Goal: Task Accomplishment & Management: Manage account settings

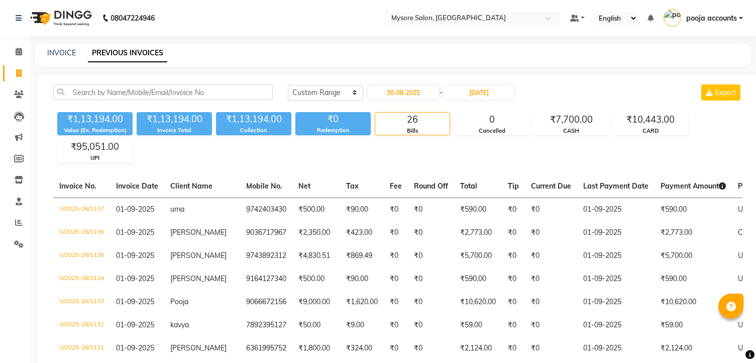
select select "range"
click at [492, 92] on input "30-09-2025" at bounding box center [479, 92] width 70 height 14
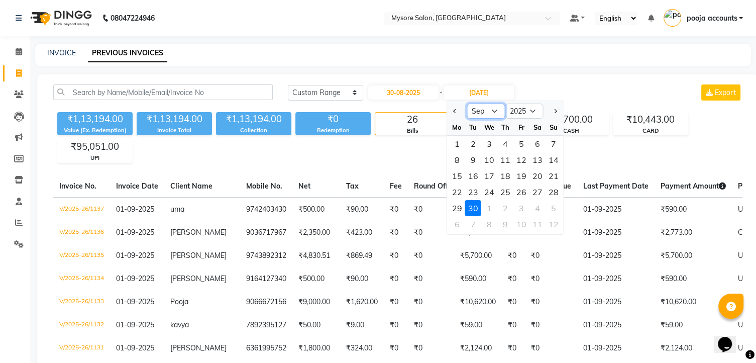
click at [492, 111] on select "Aug Sep Oct Nov Dec" at bounding box center [486, 111] width 38 height 15
select select "8"
click at [467, 104] on select "Aug Sep Oct Nov Dec" at bounding box center [486, 111] width 38 height 15
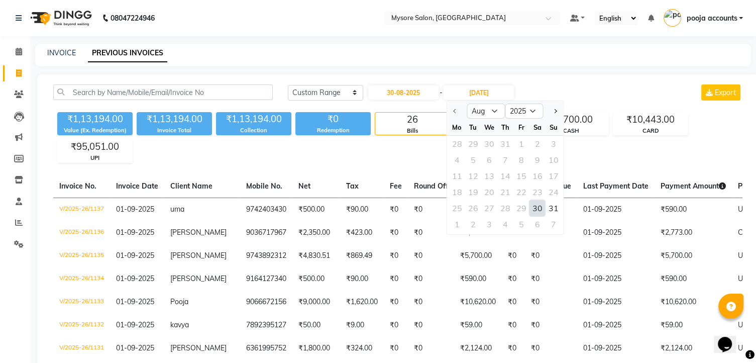
click at [540, 206] on div "30" at bounding box center [538, 208] width 16 height 16
type input "30-08-2025"
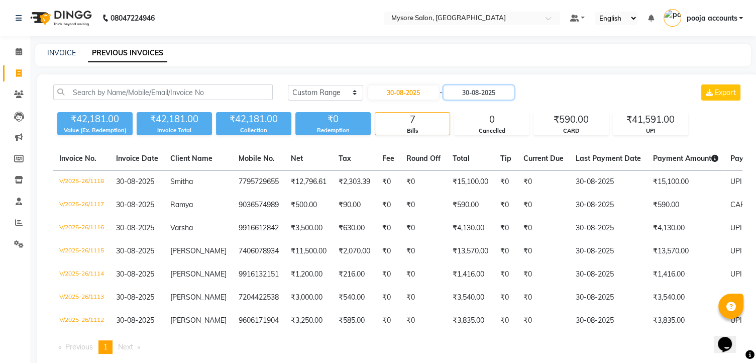
scroll to position [32, 0]
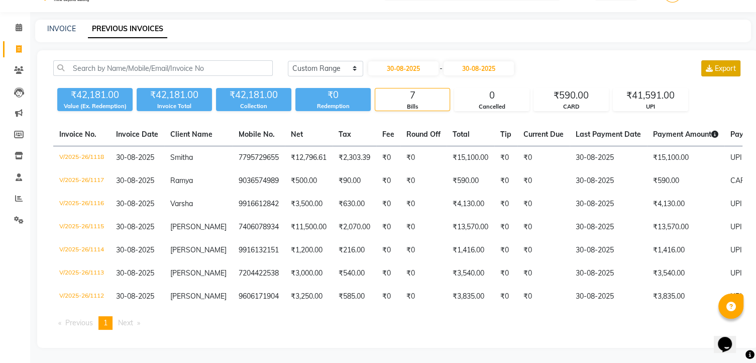
click at [723, 64] on span "Export" at bounding box center [725, 68] width 21 height 9
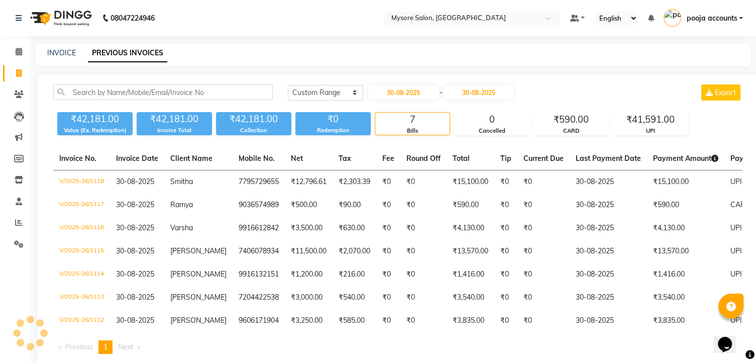
scroll to position [0, 0]
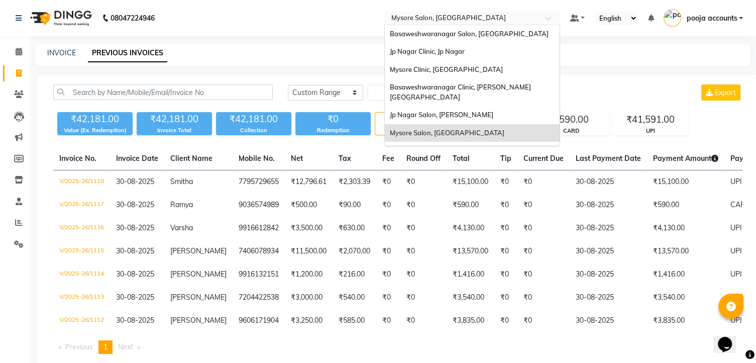
click at [549, 19] on span at bounding box center [552, 21] width 13 height 10
click at [440, 71] on span "Mysore Clinic, [GEOGRAPHIC_DATA]" at bounding box center [446, 69] width 113 height 8
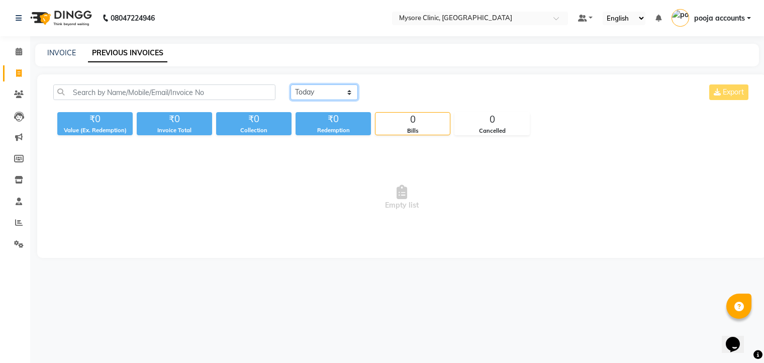
click at [353, 90] on select "[DATE] [DATE] Custom Range" at bounding box center [323, 92] width 67 height 16
click at [290, 84] on select "[DATE] [DATE] Custom Range" at bounding box center [323, 92] width 67 height 16
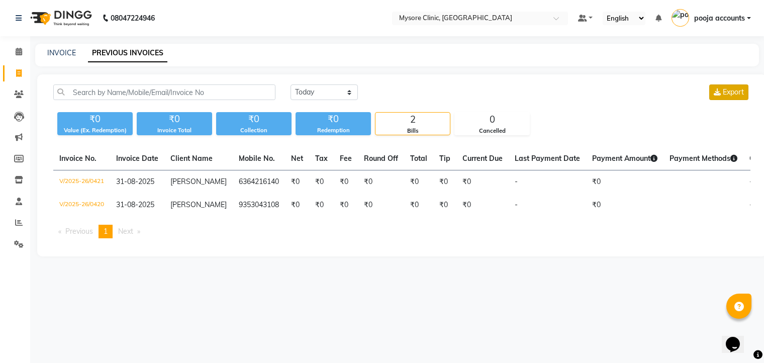
click at [739, 93] on span "Export" at bounding box center [733, 91] width 21 height 9
click at [348, 94] on select "[DATE] [DATE] Custom Range" at bounding box center [323, 92] width 67 height 16
select select "range"
click at [290, 84] on select "[DATE] [DATE] Custom Range" at bounding box center [323, 92] width 67 height 16
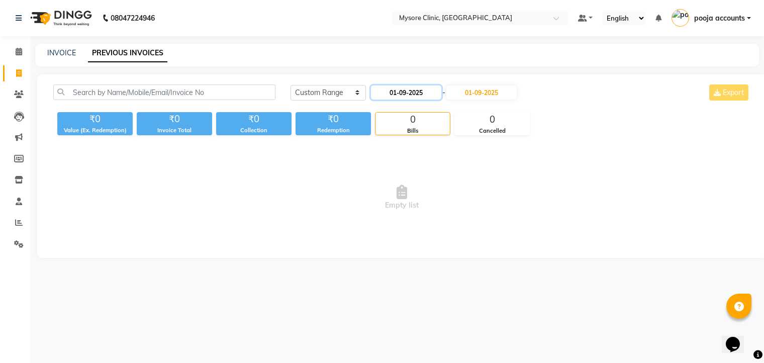
click at [408, 95] on input "01-09-2025" at bounding box center [406, 92] width 70 height 14
select select "9"
select select "2025"
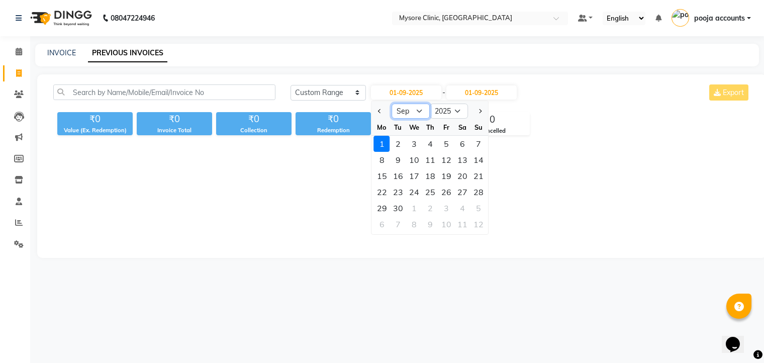
click at [416, 111] on select "Jan Feb Mar Apr May Jun Jul Aug Sep Oct Nov Dec" at bounding box center [411, 111] width 38 height 15
select select "8"
click at [392, 104] on select "Jan Feb Mar Apr May Jun Jul Aug Sep Oct Nov Dec" at bounding box center [411, 111] width 38 height 15
click at [456, 203] on div "30" at bounding box center [462, 208] width 16 height 16
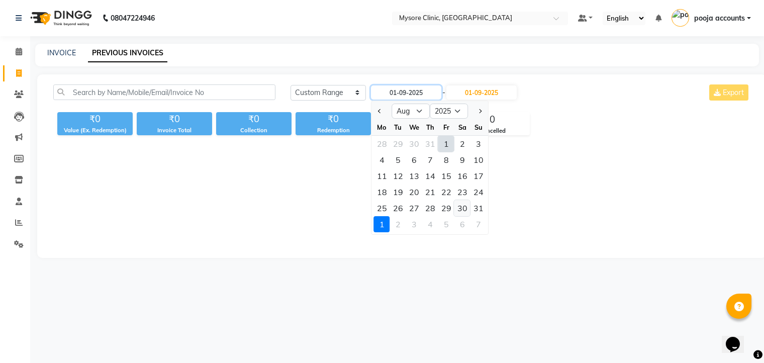
type input "30-08-2025"
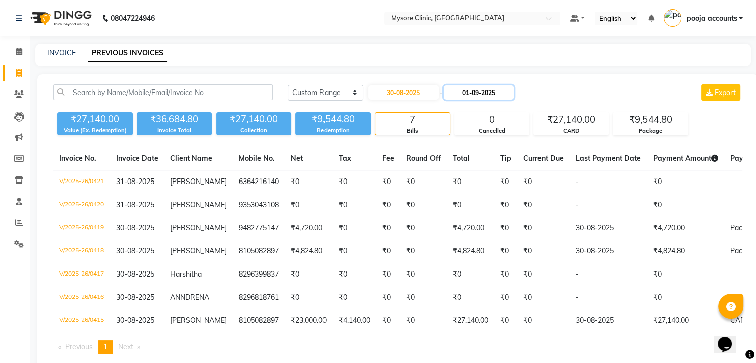
click at [482, 93] on input "01-09-2025" at bounding box center [479, 92] width 70 height 14
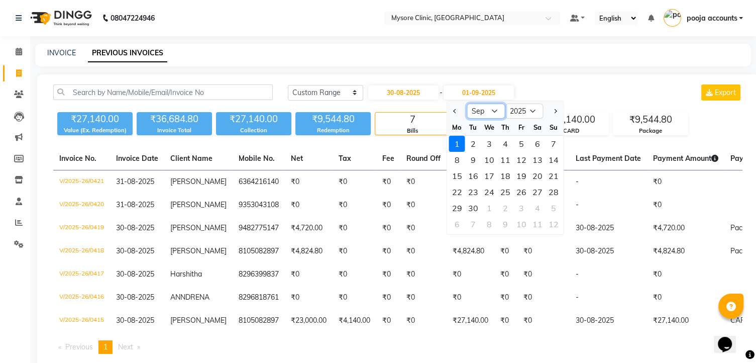
click at [493, 110] on select "Aug Sep Oct Nov Dec" at bounding box center [486, 111] width 38 height 15
click at [478, 113] on select "Aug Sep Oct Nov Dec" at bounding box center [486, 111] width 38 height 15
drag, startPoint x: 498, startPoint y: 110, endPoint x: 489, endPoint y: 129, distance: 21.6
click at [489, 129] on ngb-datepicker "Aug Sep Oct Nov Dec 2025 2026 2027 2028 2029 2030 2031 2032 2033 2034 2035 Mo T…" at bounding box center [506, 167] width 118 height 134
select select "8"
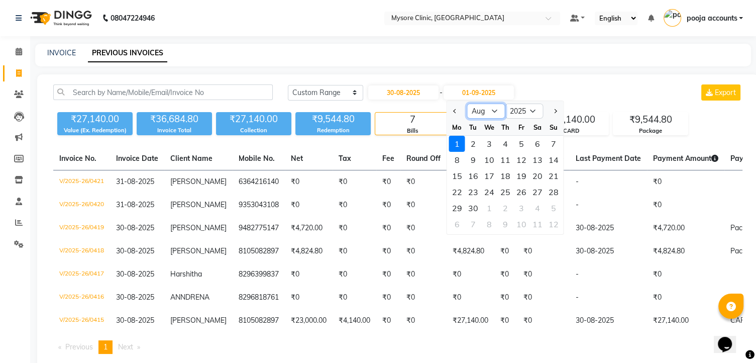
click at [467, 104] on select "Aug Sep Oct Nov Dec" at bounding box center [486, 111] width 38 height 15
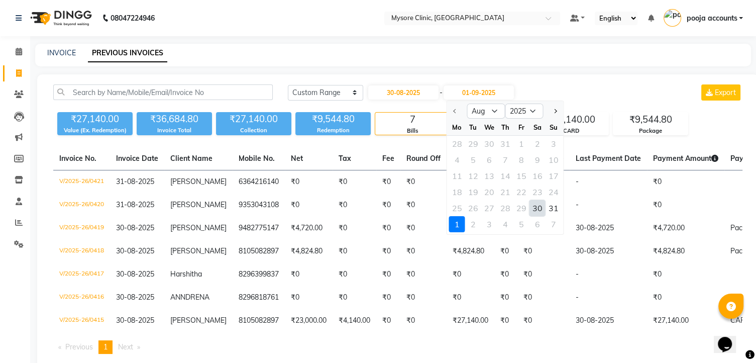
click at [535, 209] on div "30" at bounding box center [538, 208] width 16 height 16
type input "30-08-2025"
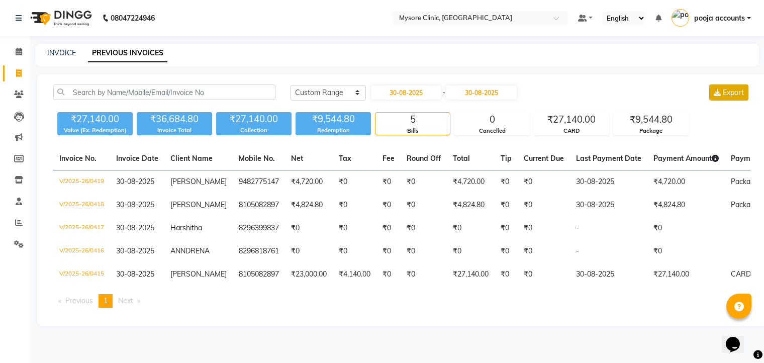
click at [723, 95] on span "Export" at bounding box center [733, 92] width 21 height 9
click at [537, 339] on main "INVOICE PREVIOUS INVOICES Today Yesterday Custom Range 30-08-2025 - 30-08-2025 …" at bounding box center [397, 192] width 734 height 297
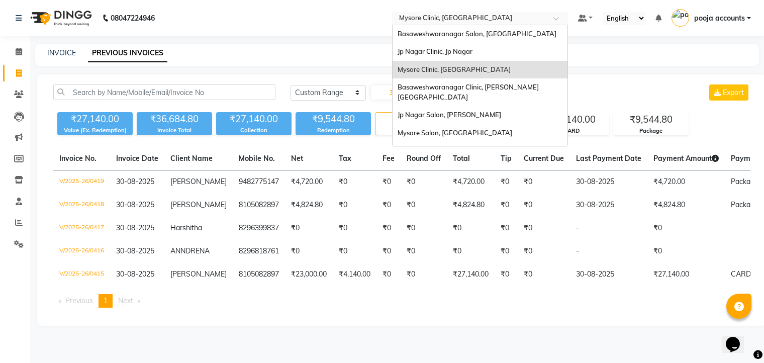
click at [553, 19] on span at bounding box center [559, 21] width 13 height 10
click at [443, 109] on div "Jp Nagar Salon, [PERSON_NAME]" at bounding box center [479, 115] width 175 height 18
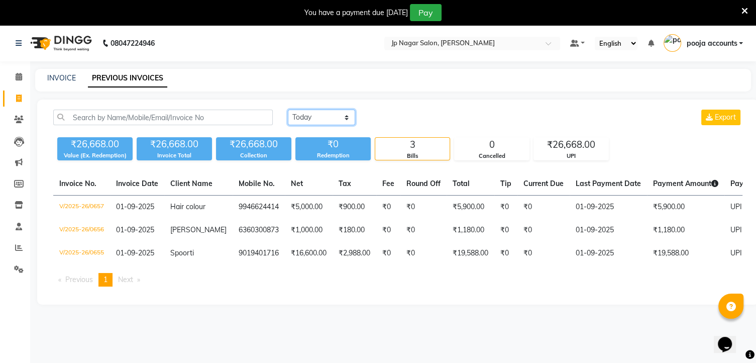
click at [348, 113] on select "[DATE] [DATE] Custom Range" at bounding box center [321, 118] width 67 height 16
select select "[DATE]"
click at [288, 110] on select "[DATE] [DATE] Custom Range" at bounding box center [321, 118] width 67 height 16
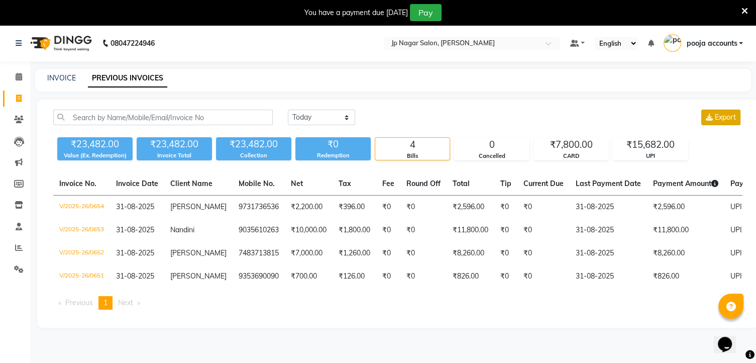
click at [723, 113] on span "Export" at bounding box center [725, 117] width 21 height 9
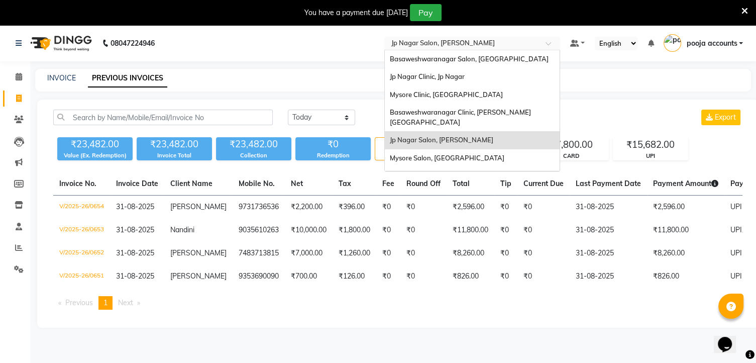
click at [544, 39] on div at bounding box center [472, 44] width 176 height 10
click at [465, 79] on span "Jp Nagar Clinic, Jp Nagar" at bounding box center [427, 76] width 75 height 8
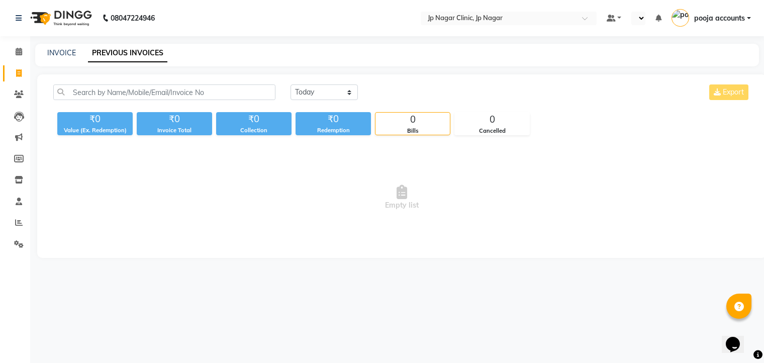
select select "en"
click at [349, 91] on select "[DATE] [DATE] Custom Range" at bounding box center [323, 92] width 67 height 16
select select "range"
click at [290, 84] on select "[DATE] [DATE] Custom Range" at bounding box center [323, 92] width 67 height 16
click at [400, 89] on input "01-09-2025" at bounding box center [406, 92] width 70 height 14
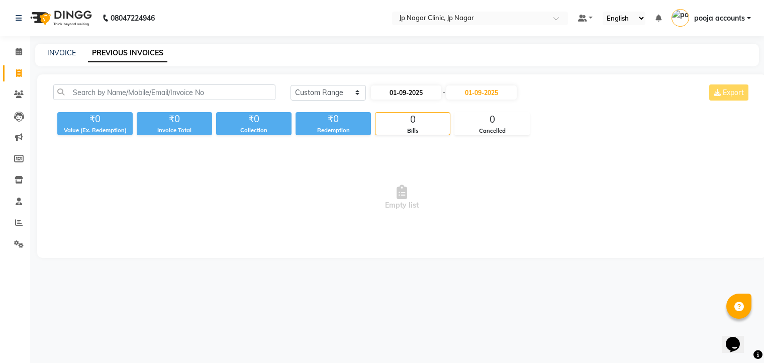
select select "9"
select select "2025"
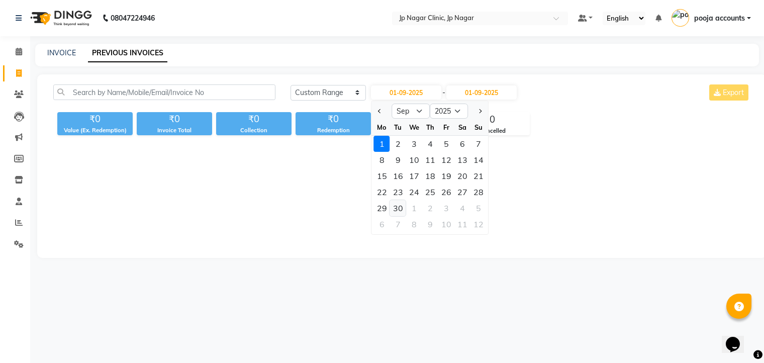
click at [392, 205] on div "30" at bounding box center [398, 208] width 16 height 16
type input "30-09-2025"
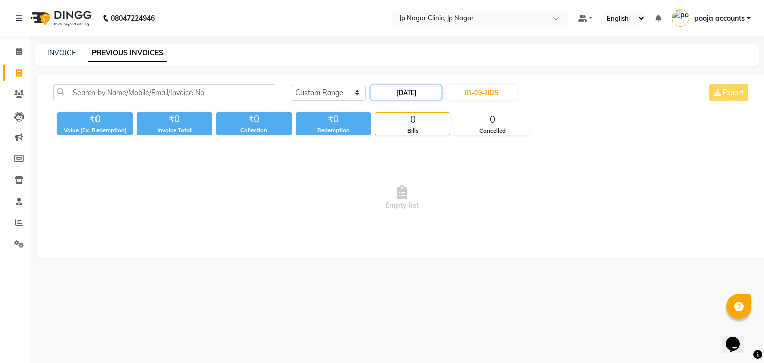
click at [420, 91] on input "30-09-2025" at bounding box center [406, 92] width 70 height 14
select select "9"
select select "2025"
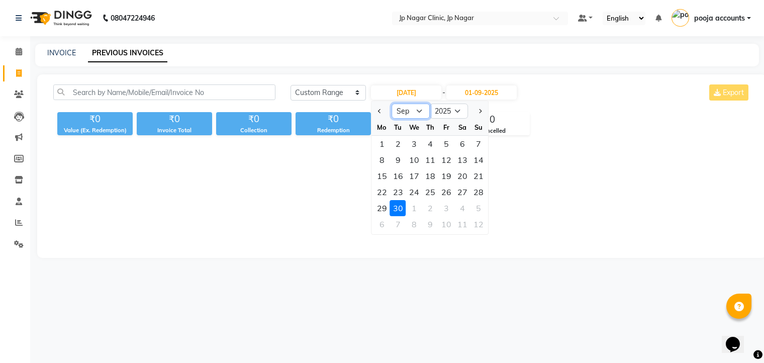
click at [418, 111] on select "Jan Feb Mar Apr May Jun Jul Aug Sep Oct Nov Dec" at bounding box center [411, 111] width 38 height 15
select select "8"
click at [392, 104] on select "Jan Feb Mar Apr May Jun Jul Aug Sep Oct Nov Dec" at bounding box center [411, 111] width 38 height 15
click at [461, 205] on div "30" at bounding box center [462, 208] width 16 height 16
type input "30-08-2025"
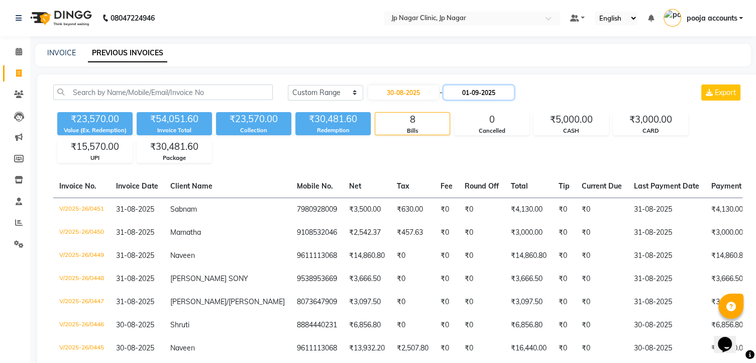
click at [478, 91] on input "01-09-2025" at bounding box center [479, 92] width 70 height 14
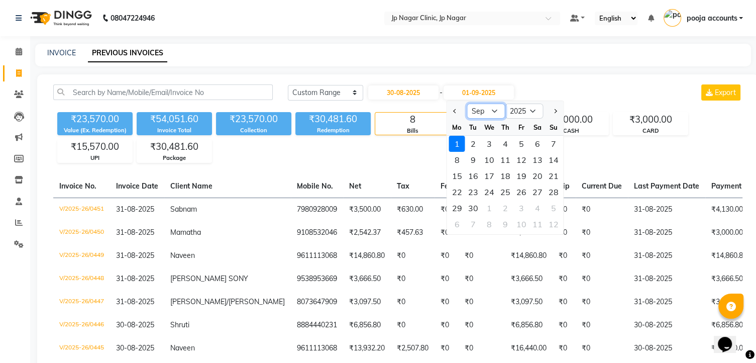
click at [488, 112] on select "Aug Sep Oct Nov Dec" at bounding box center [486, 111] width 38 height 15
select select "8"
click at [467, 104] on select "Aug Sep Oct Nov Dec" at bounding box center [486, 111] width 38 height 15
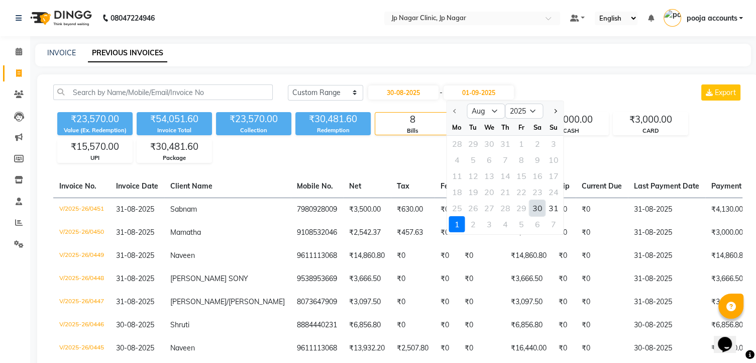
click at [537, 204] on div "30" at bounding box center [538, 208] width 16 height 16
type input "30-08-2025"
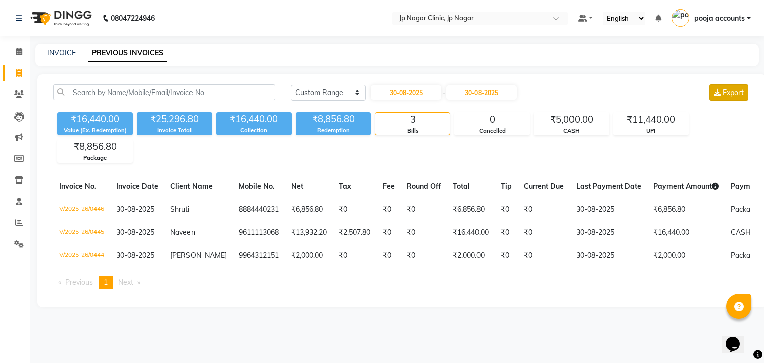
click at [723, 89] on span "Export" at bounding box center [733, 92] width 21 height 9
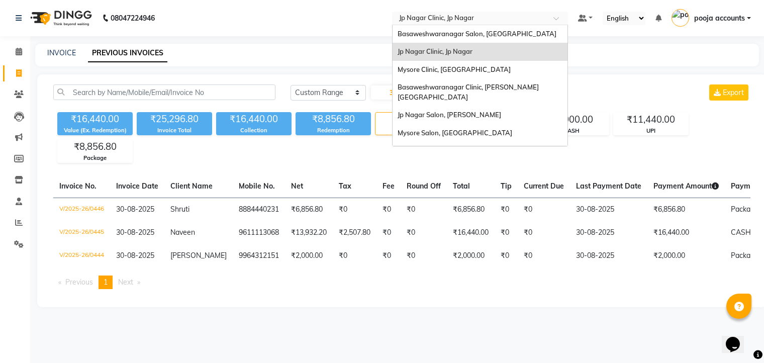
click at [554, 24] on span at bounding box center [559, 21] width 13 height 10
click at [520, 37] on span "Basaweshwaranagar Salon, [GEOGRAPHIC_DATA]" at bounding box center [476, 34] width 159 height 8
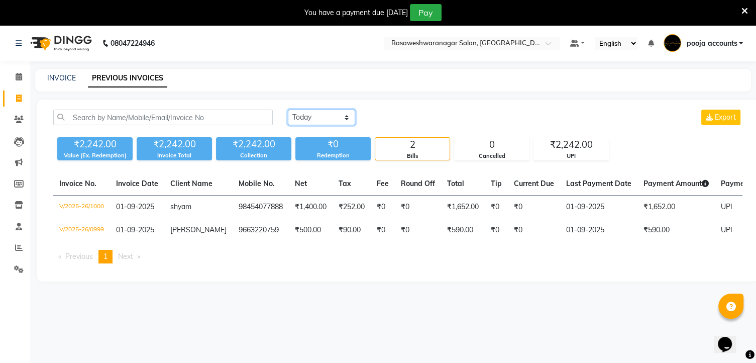
click at [345, 117] on select "[DATE] [DATE] Custom Range" at bounding box center [321, 118] width 67 height 16
select select "range"
click at [288, 110] on select "[DATE] [DATE] Custom Range" at bounding box center [321, 118] width 67 height 16
click at [400, 117] on input "01-09-2025" at bounding box center [403, 118] width 70 height 14
select select "9"
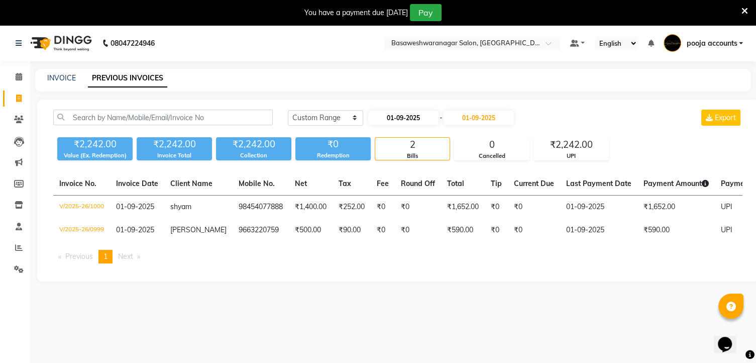
select select "2025"
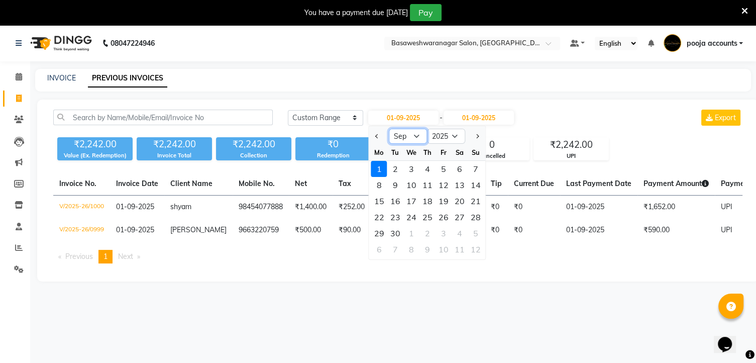
click at [417, 133] on select "Jan Feb Mar Apr May Jun [DATE] Aug Sep Oct Nov Dec" at bounding box center [408, 136] width 38 height 15
select select "8"
click at [389, 129] on select "Jan Feb Mar Apr May Jun [DATE] Aug Sep Oct Nov Dec" at bounding box center [408, 136] width 38 height 15
click at [456, 232] on div "30" at bounding box center [460, 233] width 16 height 16
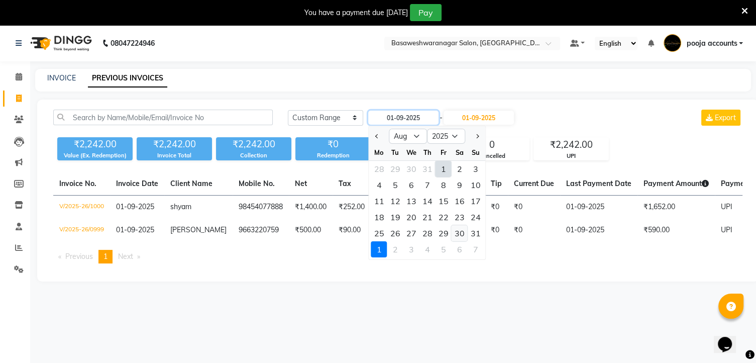
type input "30-08-2025"
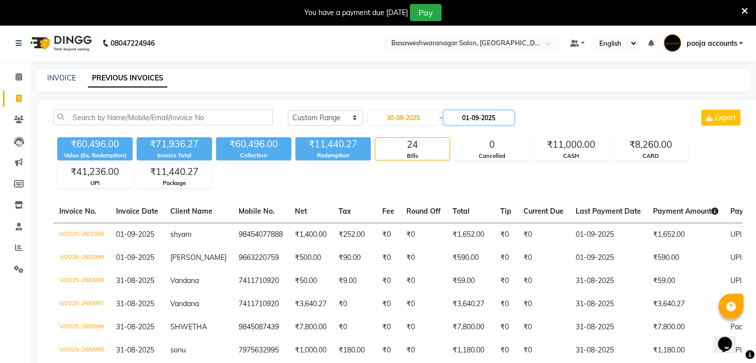
click at [487, 124] on input "01-09-2025" at bounding box center [479, 118] width 70 height 14
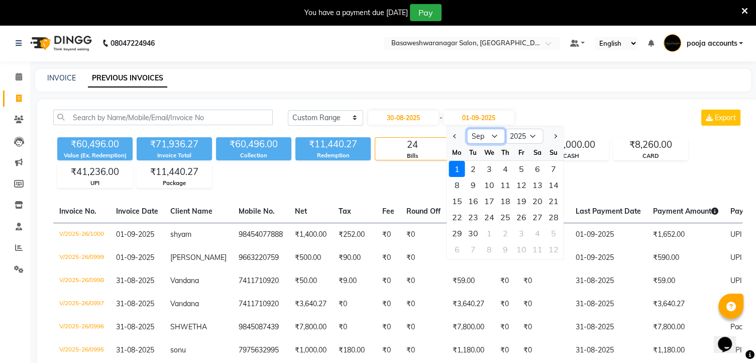
click at [492, 138] on select "Aug Sep Oct Nov Dec" at bounding box center [486, 136] width 38 height 15
select select "8"
click at [467, 129] on select "Aug Sep Oct Nov Dec" at bounding box center [486, 136] width 38 height 15
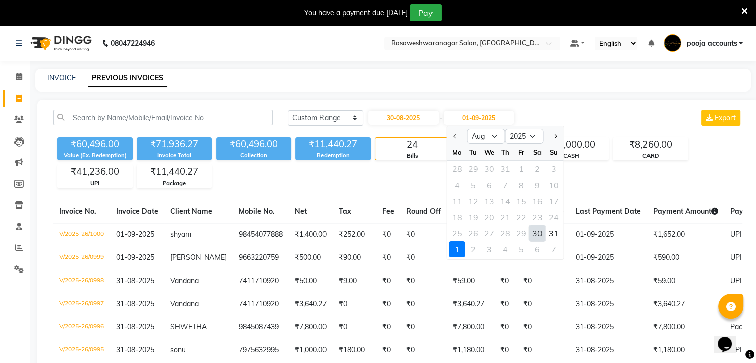
click at [537, 234] on div "30" at bounding box center [538, 233] width 16 height 16
type input "30-08-2025"
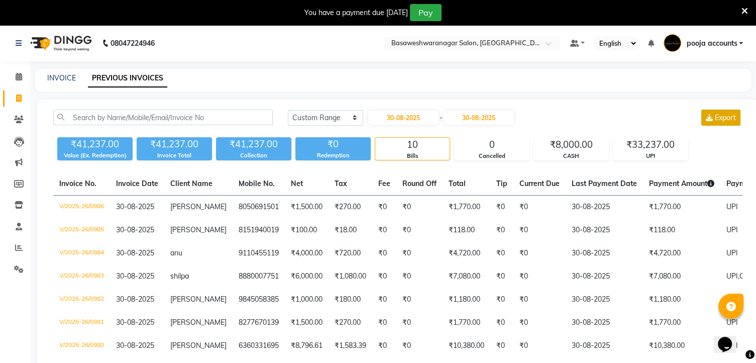
click at [733, 118] on span "Export" at bounding box center [725, 117] width 21 height 9
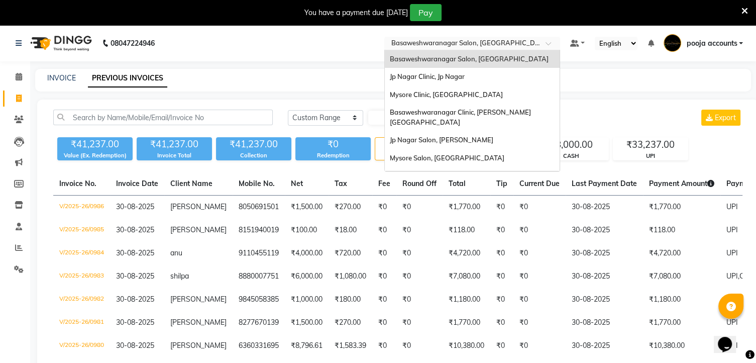
click at [544, 41] on div at bounding box center [472, 44] width 176 height 10
click at [487, 115] on span "Basaweshwaranagar Clinic, [PERSON_NAME][GEOGRAPHIC_DATA]" at bounding box center [460, 117] width 141 height 18
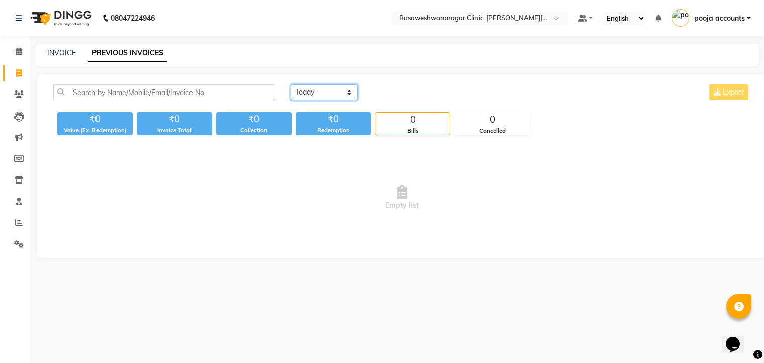
click at [345, 92] on select "[DATE] [DATE] Custom Range" at bounding box center [323, 92] width 67 height 16
select select "range"
click at [290, 84] on select "[DATE] [DATE] Custom Range" at bounding box center [323, 92] width 67 height 16
click at [402, 91] on input "01-09-2025" at bounding box center [406, 92] width 70 height 14
select select "9"
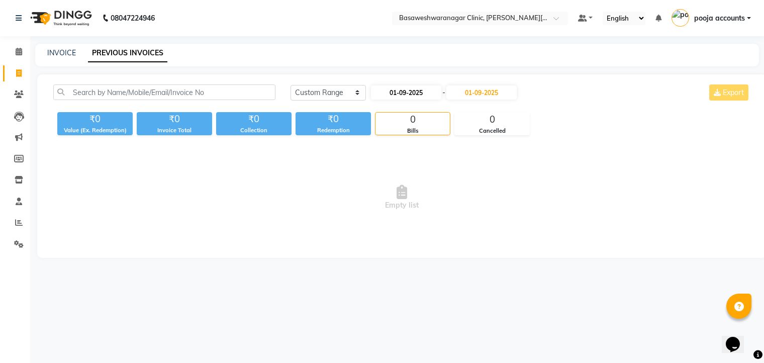
select select "2025"
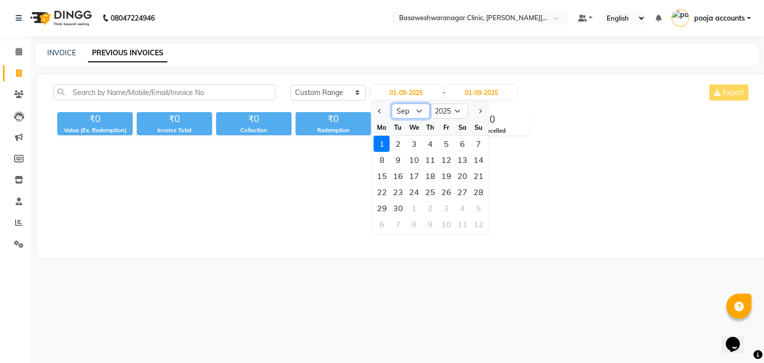
click at [418, 109] on select "Jan Feb Mar Apr May Jun [DATE] Aug Sep Oct Nov Dec" at bounding box center [411, 111] width 38 height 15
select select "8"
click at [392, 104] on select "Jan Feb Mar Apr May Jun [DATE] Aug Sep Oct Nov Dec" at bounding box center [411, 111] width 38 height 15
click at [462, 205] on div "30" at bounding box center [462, 208] width 16 height 16
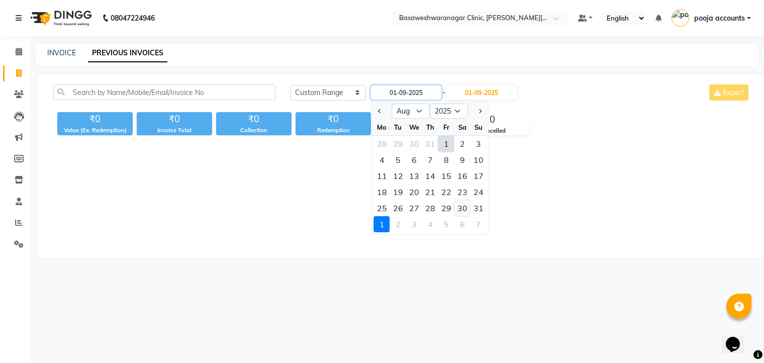
type input "30-08-2025"
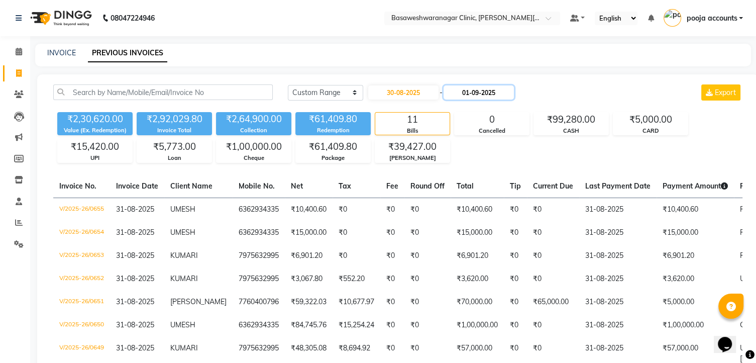
click at [473, 95] on input "01-09-2025" at bounding box center [479, 92] width 70 height 14
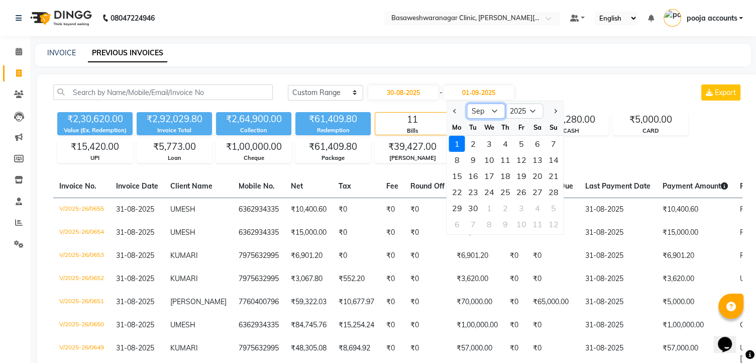
click at [494, 112] on select "Aug Sep Oct Nov Dec" at bounding box center [486, 111] width 38 height 15
select select "8"
click at [467, 104] on select "Aug Sep Oct Nov Dec" at bounding box center [486, 111] width 38 height 15
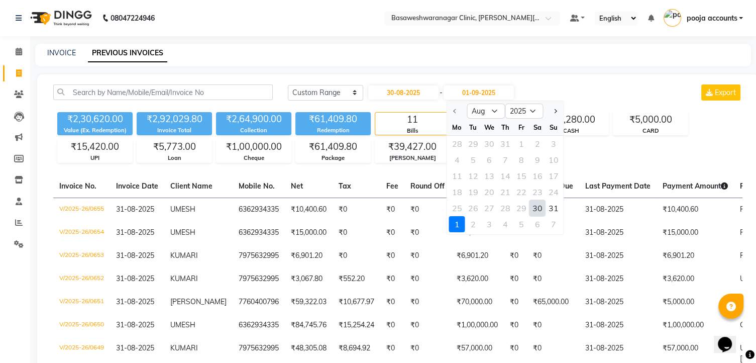
click at [538, 207] on div "30" at bounding box center [538, 208] width 16 height 16
type input "30-08-2025"
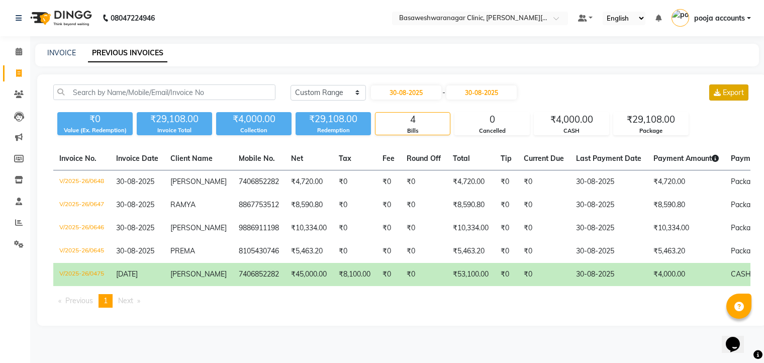
click at [730, 94] on span "Export" at bounding box center [733, 92] width 21 height 9
click at [554, 20] on span at bounding box center [559, 21] width 13 height 10
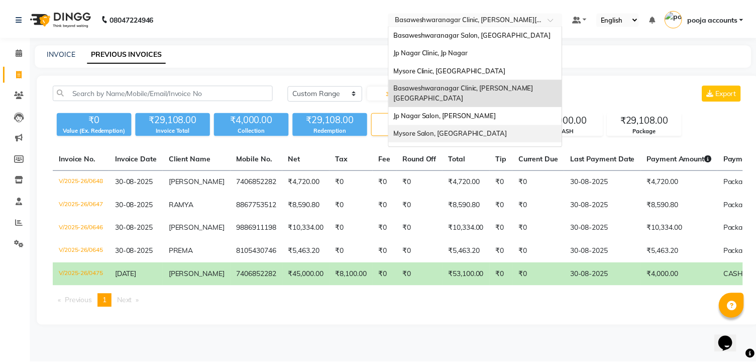
scroll to position [22, 0]
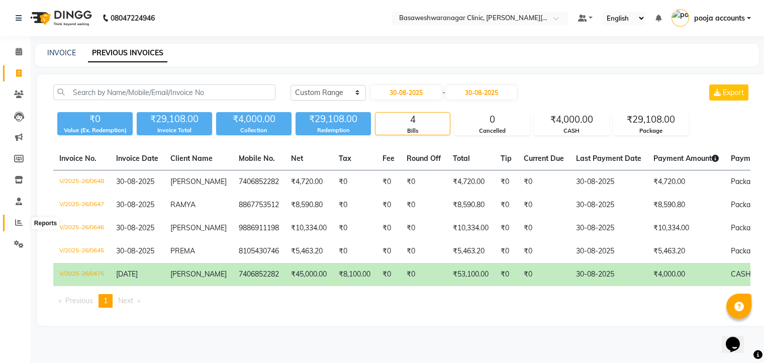
click at [17, 224] on icon at bounding box center [19, 223] width 8 height 8
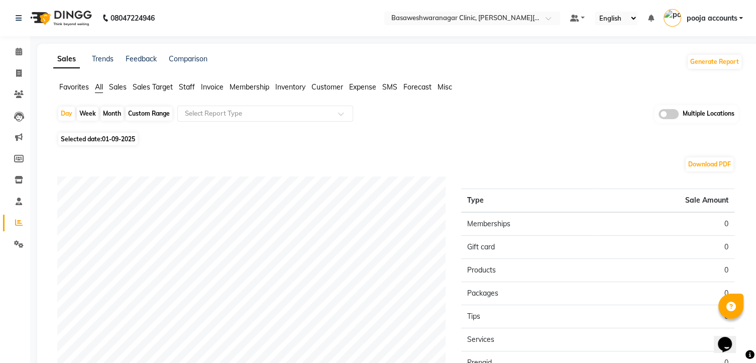
click at [115, 138] on span "01-09-2025" at bounding box center [118, 139] width 33 height 8
select select "9"
select select "2025"
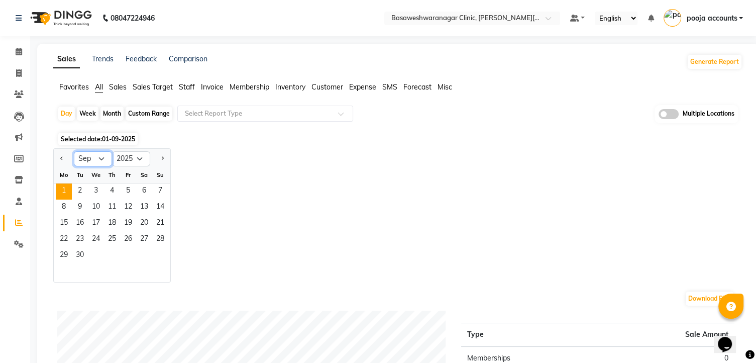
click at [100, 156] on select "Jan Feb Mar Apr May Jun [DATE] Aug Sep Oct Nov Dec" at bounding box center [93, 158] width 38 height 15
select select "8"
click at [74, 151] on select "Jan Feb Mar Apr May Jun [DATE] Aug Sep Oct Nov Dec" at bounding box center [93, 158] width 38 height 15
click at [141, 253] on span "30" at bounding box center [144, 256] width 16 height 16
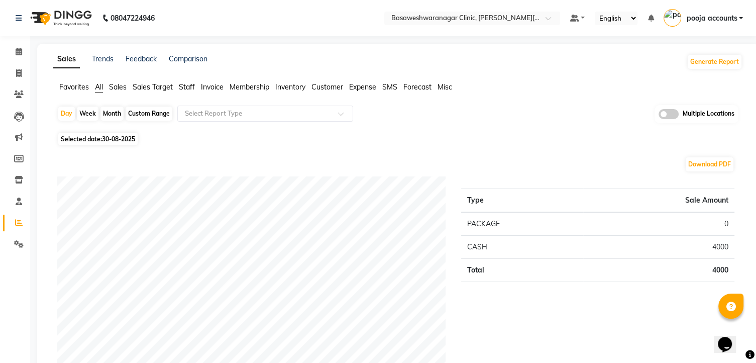
click at [115, 137] on span "30-08-2025" at bounding box center [118, 139] width 33 height 8
select select "8"
select select "2025"
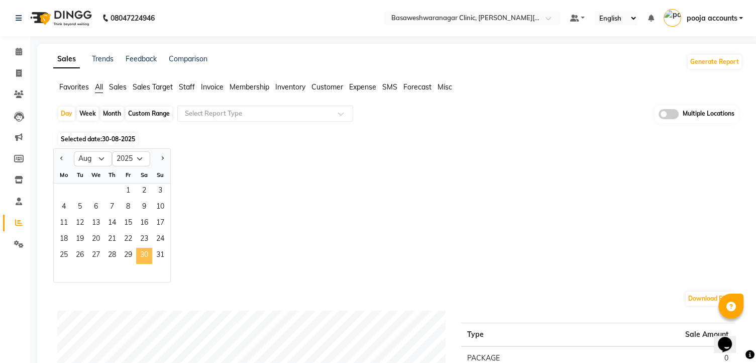
click at [145, 259] on span "30" at bounding box center [144, 256] width 16 height 16
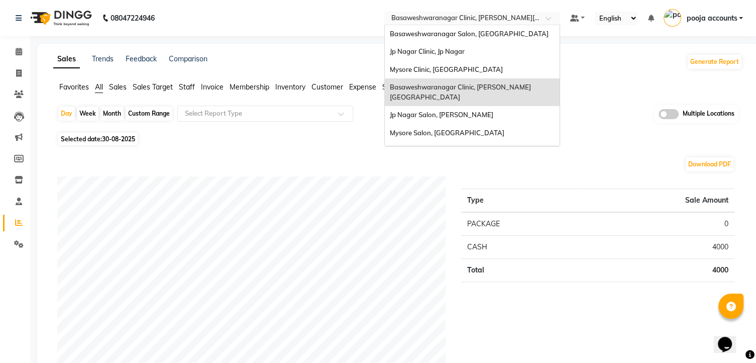
click at [543, 21] on div at bounding box center [472, 19] width 176 height 10
click at [425, 33] on span "Basaweshwaranagar Salon, Basveshwarnagar" at bounding box center [469, 34] width 159 height 8
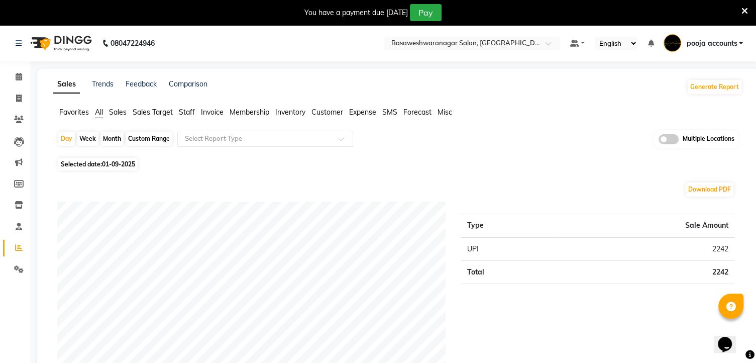
click at [123, 161] on span "01-09-2025" at bounding box center [118, 164] width 33 height 8
select select "9"
select select "2025"
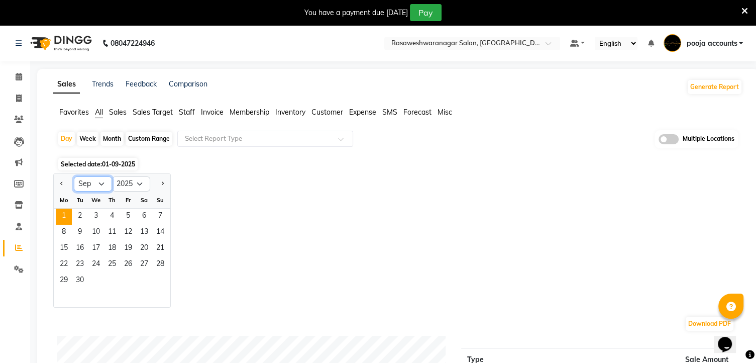
click at [101, 183] on select "Jan Feb Mar Apr May Jun [DATE] Aug Sep Oct Nov Dec" at bounding box center [93, 183] width 38 height 15
select select "8"
click at [74, 176] on select "Jan Feb Mar Apr May Jun [DATE] Aug Sep Oct Nov Dec" at bounding box center [93, 183] width 38 height 15
click at [143, 279] on span "30" at bounding box center [144, 281] width 16 height 16
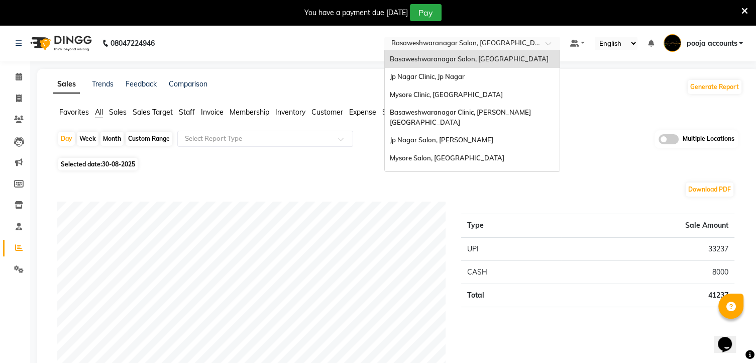
click at [545, 41] on div at bounding box center [472, 44] width 176 height 10
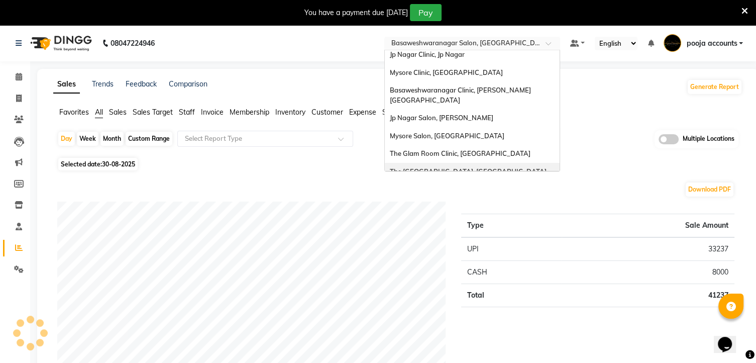
scroll to position [22, 0]
click at [444, 168] on span "The Glam Room Salon, Hyderabad" at bounding box center [468, 172] width 157 height 8
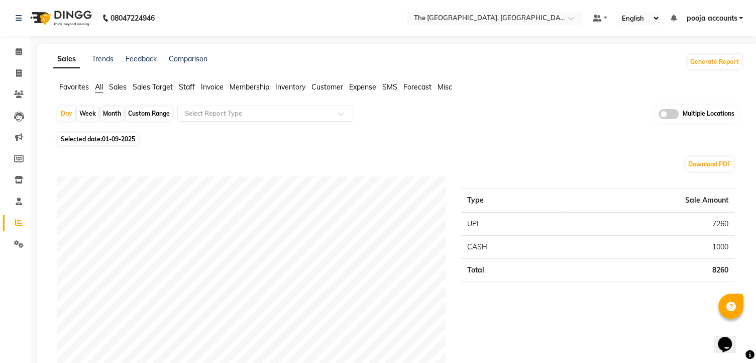
click at [112, 140] on span "01-09-2025" at bounding box center [118, 139] width 33 height 8
select select "9"
select select "2025"
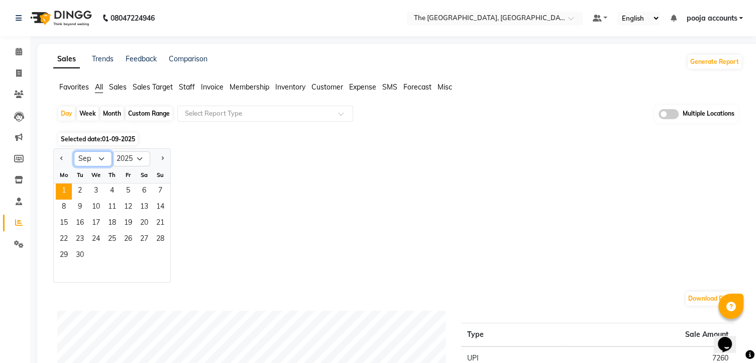
click at [100, 159] on select "Jan Feb Mar Apr May Jun [DATE] Aug Sep Oct Nov Dec" at bounding box center [93, 158] width 38 height 15
select select "8"
click at [74, 151] on select "Jan Feb Mar Apr May Jun [DATE] Aug Sep Oct Nov Dec" at bounding box center [93, 158] width 38 height 15
click at [142, 254] on span "30" at bounding box center [144, 256] width 16 height 16
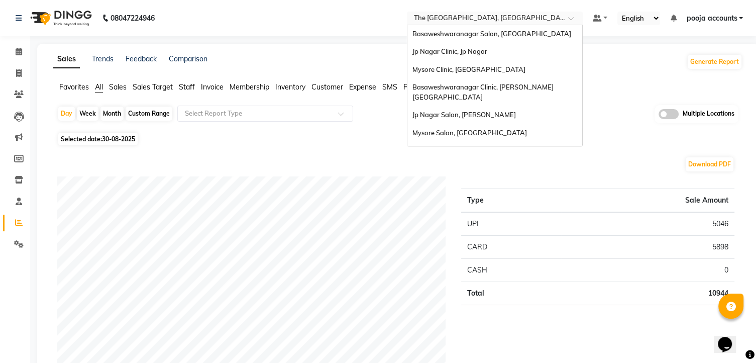
click at [561, 18] on div at bounding box center [495, 19] width 176 height 10
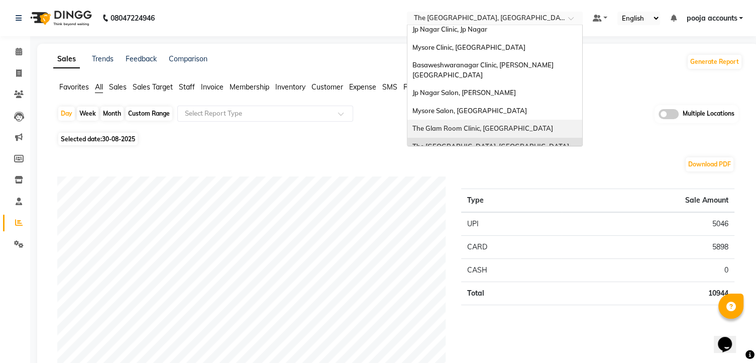
click at [492, 124] on span "The Glam Room Clinic, [GEOGRAPHIC_DATA]" at bounding box center [482, 128] width 141 height 8
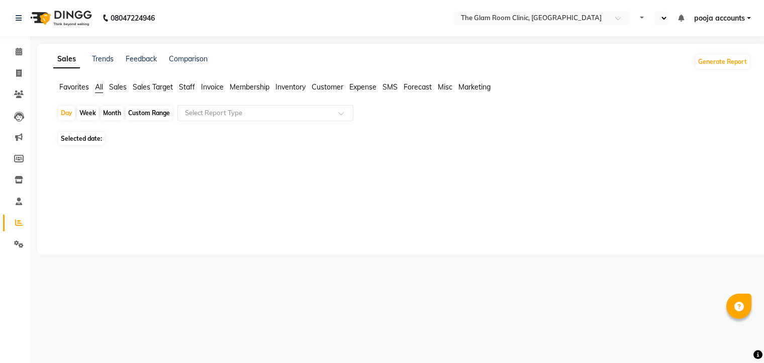
select select "en"
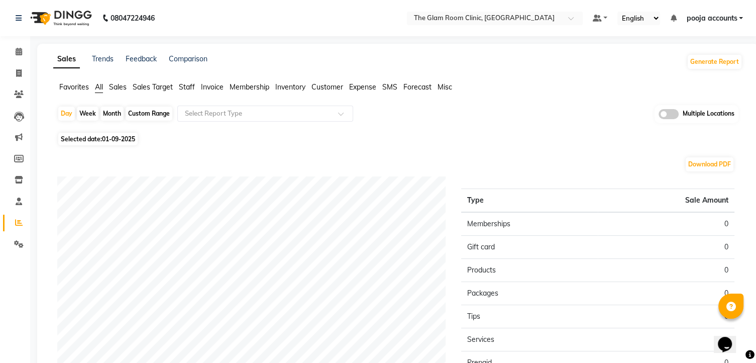
click at [123, 135] on span "01-09-2025" at bounding box center [118, 139] width 33 height 8
select select "9"
select select "2025"
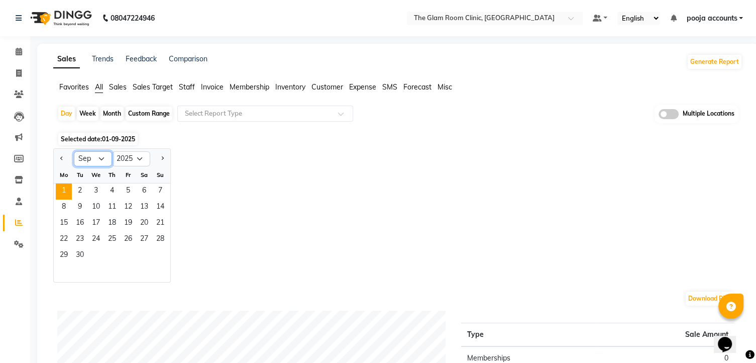
click at [107, 154] on select "Jan Feb Mar Apr May Jun [DATE] Aug Sep Oct Nov Dec" at bounding box center [93, 158] width 38 height 15
select select "8"
click at [74, 151] on select "Jan Feb Mar Apr May Jun [DATE] Aug Sep Oct Nov Dec" at bounding box center [93, 158] width 38 height 15
click at [143, 254] on span "30" at bounding box center [144, 256] width 16 height 16
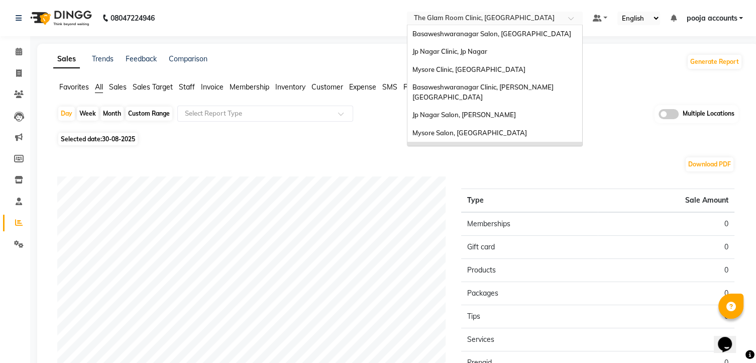
scroll to position [22, 0]
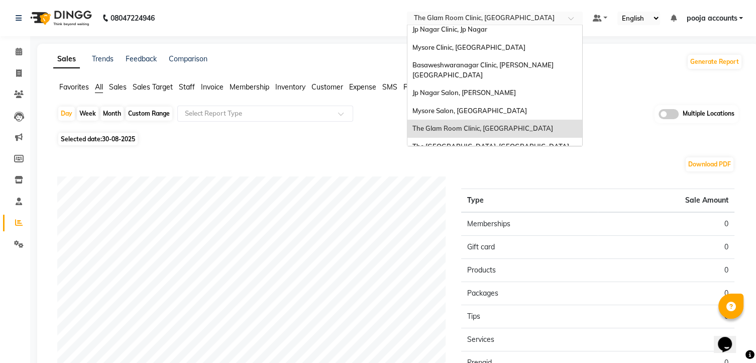
click at [576, 22] on span at bounding box center [574, 21] width 13 height 10
click at [453, 142] on span "The [GEOGRAPHIC_DATA], [GEOGRAPHIC_DATA]" at bounding box center [490, 146] width 157 height 8
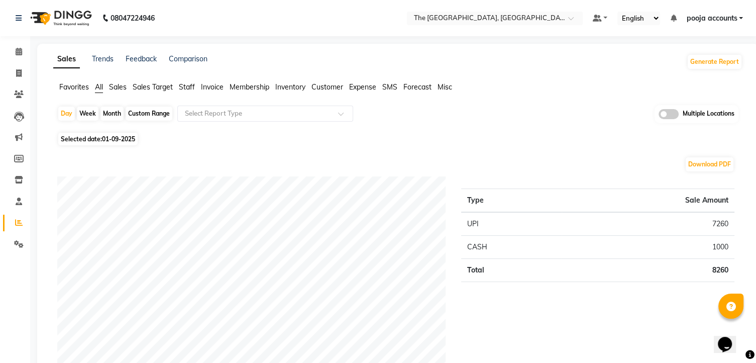
click at [121, 139] on span "01-09-2025" at bounding box center [118, 139] width 33 height 8
select select "9"
select select "2025"
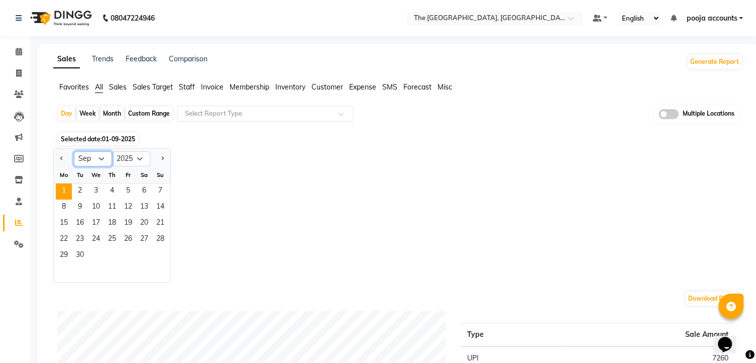
click at [100, 158] on select "Jan Feb Mar Apr May Jun [DATE] Aug Sep Oct Nov Dec" at bounding box center [93, 158] width 38 height 15
select select "8"
click at [74, 151] on select "Jan Feb Mar Apr May Jun [DATE] Aug Sep Oct Nov Dec" at bounding box center [93, 158] width 38 height 15
click at [145, 254] on span "30" at bounding box center [144, 256] width 16 height 16
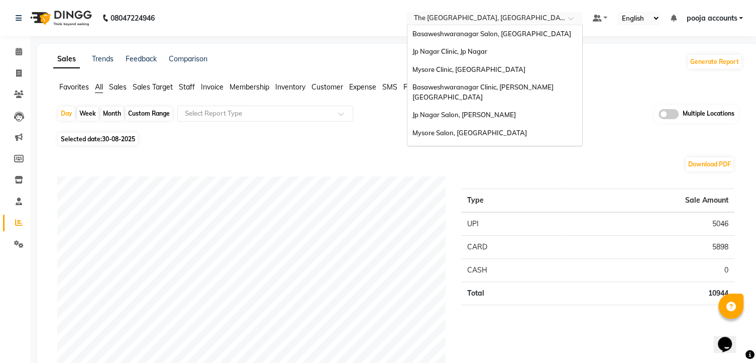
scroll to position [22, 0]
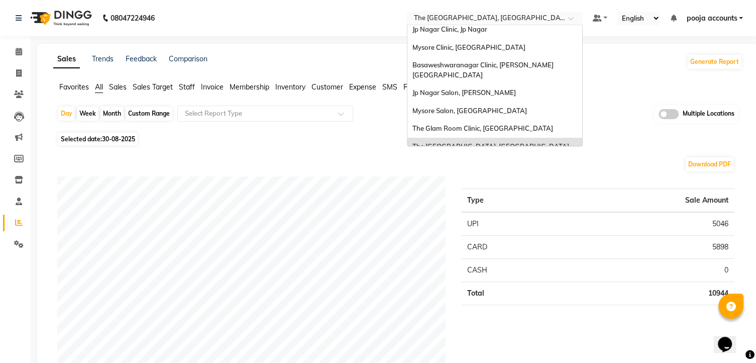
click at [564, 17] on div at bounding box center [495, 19] width 176 height 10
click at [457, 107] on span "Mysore Salon, [GEOGRAPHIC_DATA]" at bounding box center [469, 111] width 115 height 8
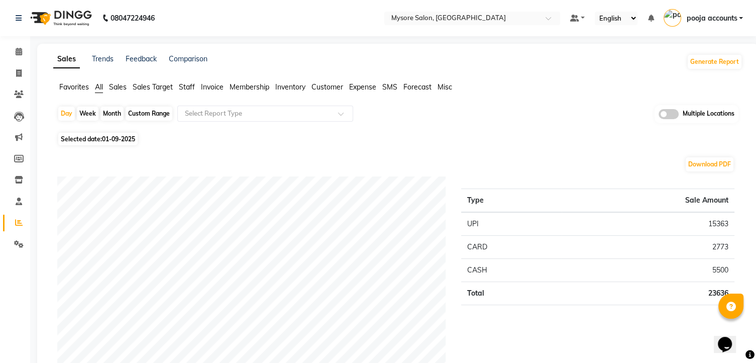
click at [119, 137] on span "01-09-2025" at bounding box center [118, 139] width 33 height 8
select select "9"
select select "2025"
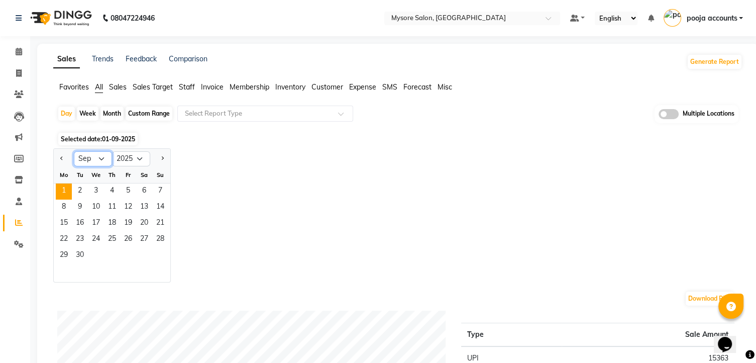
click at [101, 157] on select "Jan Feb Mar Apr May Jun [DATE] Aug Sep Oct Nov Dec" at bounding box center [93, 158] width 38 height 15
select select "8"
click at [74, 151] on select "Jan Feb Mar Apr May Jun [DATE] Aug Sep Oct Nov Dec" at bounding box center [93, 158] width 38 height 15
click at [139, 249] on span "30" at bounding box center [144, 256] width 16 height 16
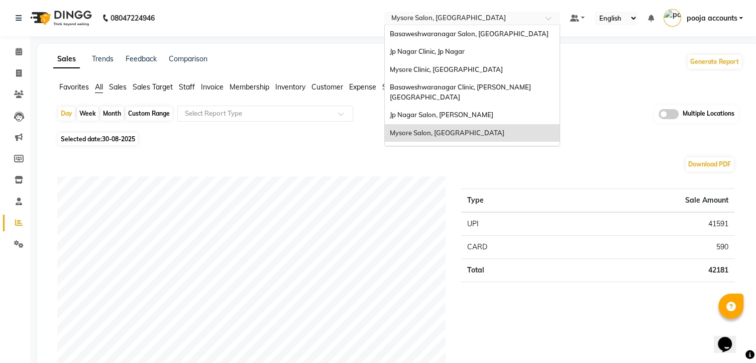
click at [460, 17] on input "text" at bounding box center [462, 19] width 146 height 10
click at [447, 71] on span "Mysore Clinic, [GEOGRAPHIC_DATA]" at bounding box center [446, 69] width 113 height 8
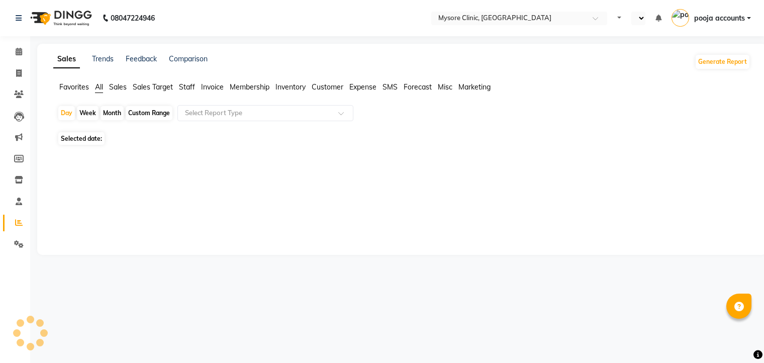
select select "en"
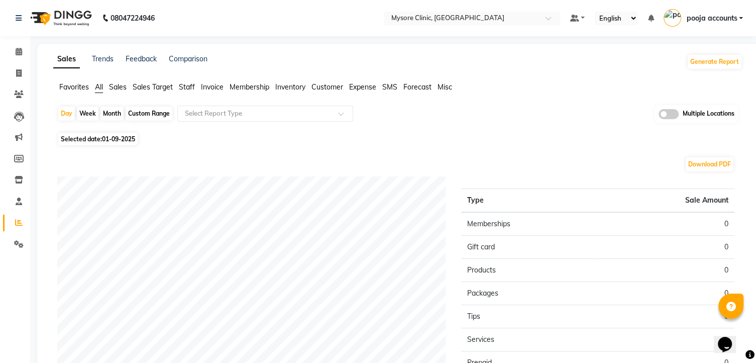
click at [131, 138] on span "01-09-2025" at bounding box center [118, 139] width 33 height 8
select select "9"
select select "2025"
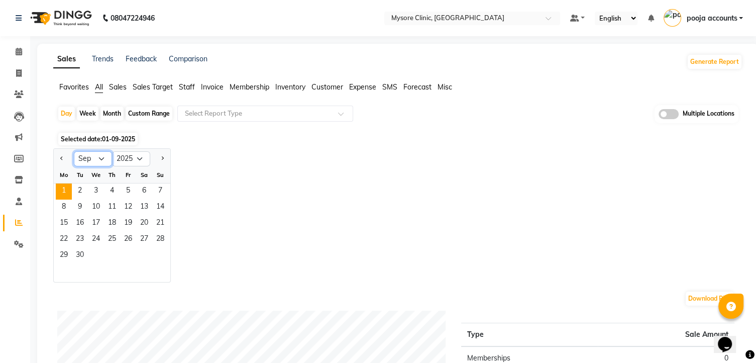
click at [99, 156] on select "Jan Feb Mar Apr May Jun [DATE] Aug Sep Oct Nov Dec" at bounding box center [93, 158] width 38 height 15
select select "8"
click at [74, 151] on select "Jan Feb Mar Apr May Jun [DATE] Aug Sep Oct Nov Dec" at bounding box center [93, 158] width 38 height 15
click at [143, 256] on span "30" at bounding box center [144, 256] width 16 height 16
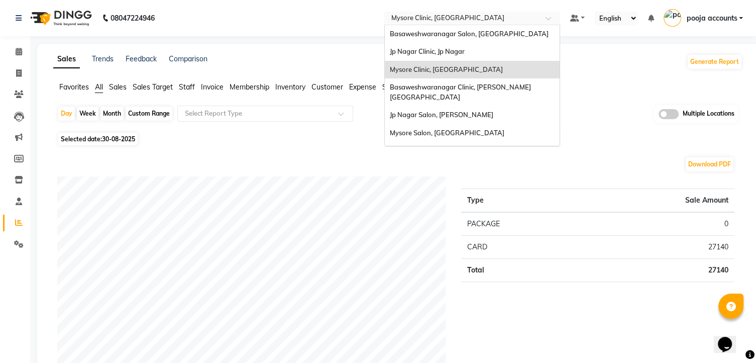
click at [542, 16] on div at bounding box center [472, 19] width 176 height 10
click at [444, 48] on span "Jp Nagar Clinic, Jp Nagar" at bounding box center [427, 51] width 75 height 8
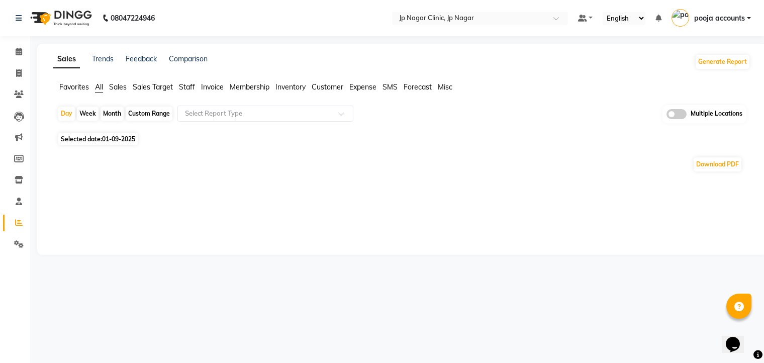
click at [113, 137] on span "01-09-2025" at bounding box center [118, 139] width 33 height 8
select select "9"
select select "2025"
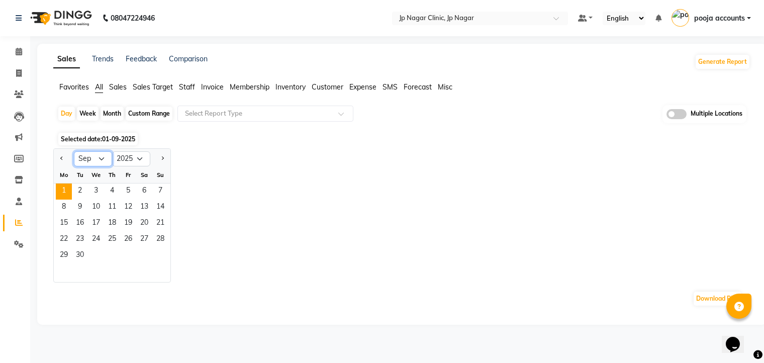
click at [103, 155] on select "Jan Feb Mar Apr May Jun [DATE] Aug Sep Oct Nov Dec" at bounding box center [93, 158] width 38 height 15
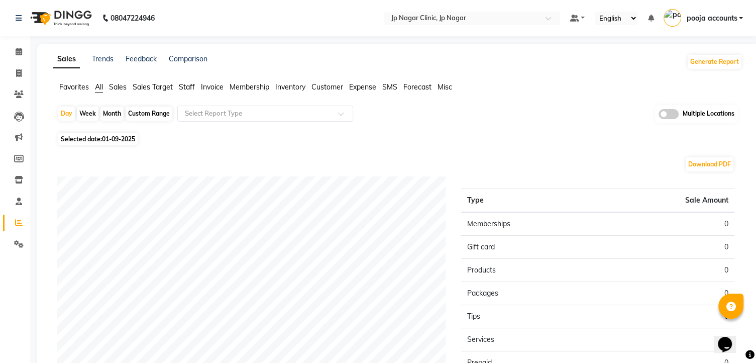
click at [125, 139] on span "01-09-2025" at bounding box center [118, 139] width 33 height 8
select select "9"
select select "2025"
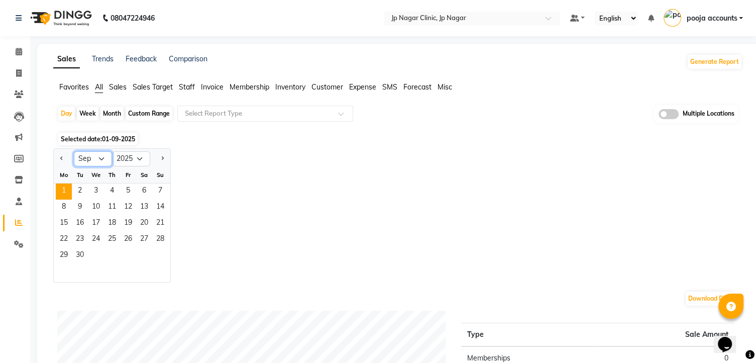
click at [98, 158] on select "Jan Feb Mar Apr May Jun [DATE] Aug Sep Oct Nov Dec" at bounding box center [93, 158] width 38 height 15
select select "8"
click at [74, 151] on select "Jan Feb Mar Apr May Jun [DATE] Aug Sep Oct Nov Dec" at bounding box center [93, 158] width 38 height 15
click at [145, 254] on span "30" at bounding box center [144, 256] width 16 height 16
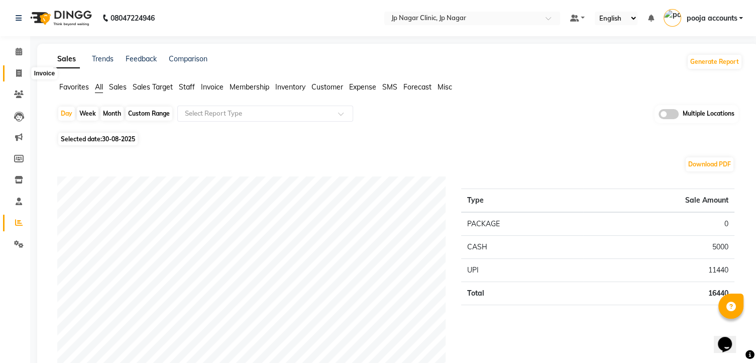
click at [19, 73] on icon at bounding box center [19, 73] width 6 height 8
select select "service"
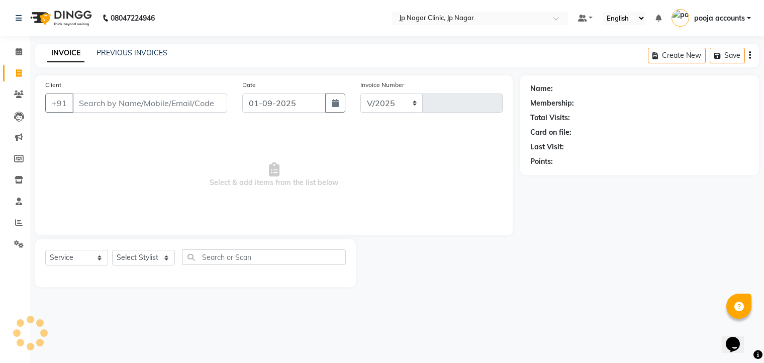
select select "7443"
type input "0452"
click at [156, 54] on link "PREVIOUS INVOICES" at bounding box center [131, 52] width 71 height 9
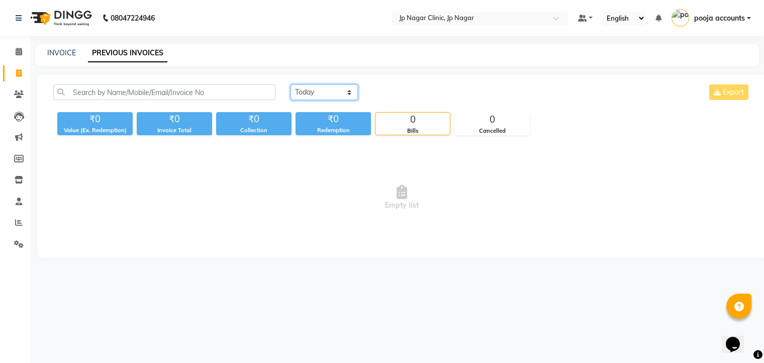
click at [350, 95] on select "[DATE] [DATE] Custom Range" at bounding box center [323, 92] width 67 height 16
select select "range"
click at [290, 84] on select "[DATE] [DATE] Custom Range" at bounding box center [323, 92] width 67 height 16
click at [421, 93] on input "01-09-2025" at bounding box center [406, 92] width 70 height 14
select select "9"
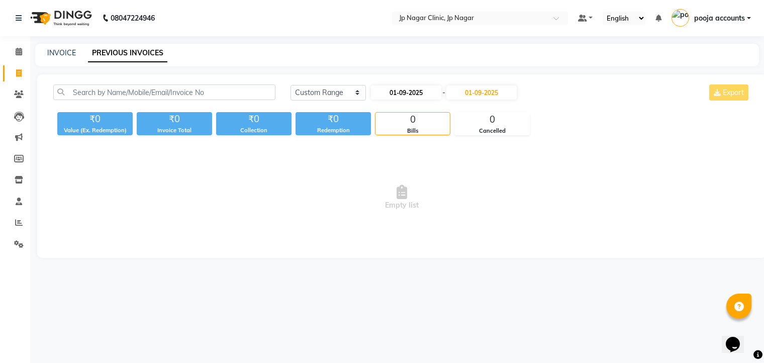
select select "2025"
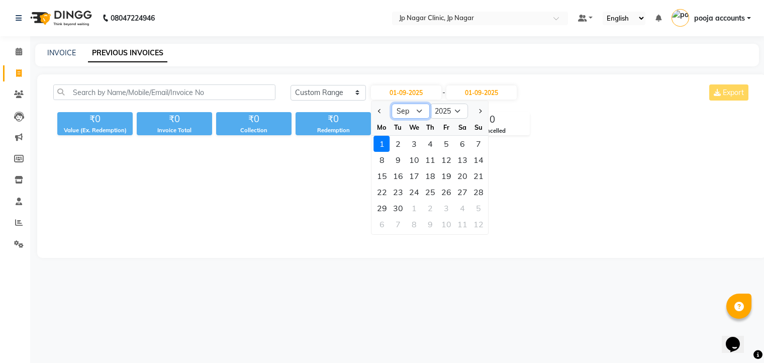
click at [419, 109] on select "Jan Feb Mar Apr May Jun [DATE] Aug Sep Oct Nov Dec" at bounding box center [411, 111] width 38 height 15
select select "8"
click at [392, 104] on select "Jan Feb Mar Apr May Jun [DATE] Aug Sep Oct Nov Dec" at bounding box center [411, 111] width 38 height 15
click at [462, 209] on div "30" at bounding box center [462, 208] width 16 height 16
type input "30-08-2025"
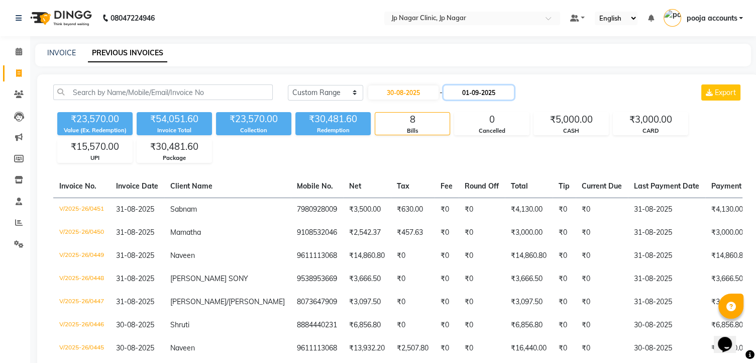
click at [469, 97] on input "01-09-2025" at bounding box center [479, 92] width 70 height 14
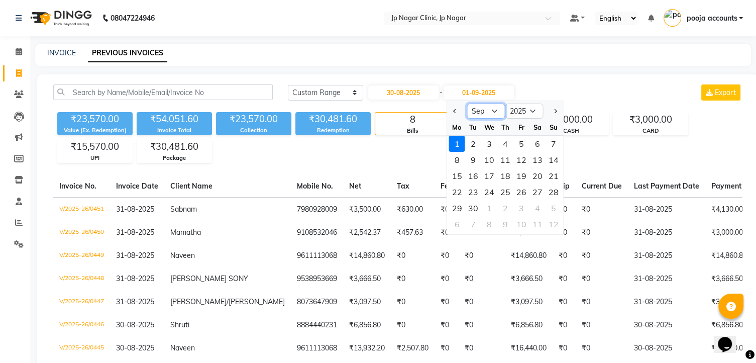
click at [491, 112] on select "Aug Sep Oct Nov Dec" at bounding box center [486, 111] width 38 height 15
select select "8"
click at [467, 104] on select "Aug Sep Oct Nov Dec" at bounding box center [486, 111] width 38 height 15
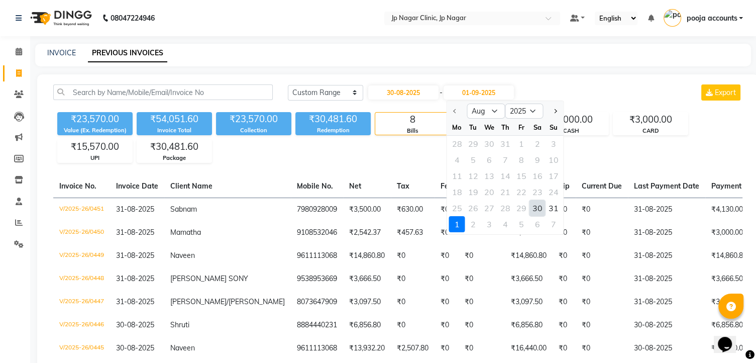
click at [545, 206] on div "30" at bounding box center [538, 208] width 16 height 16
type input "30-08-2025"
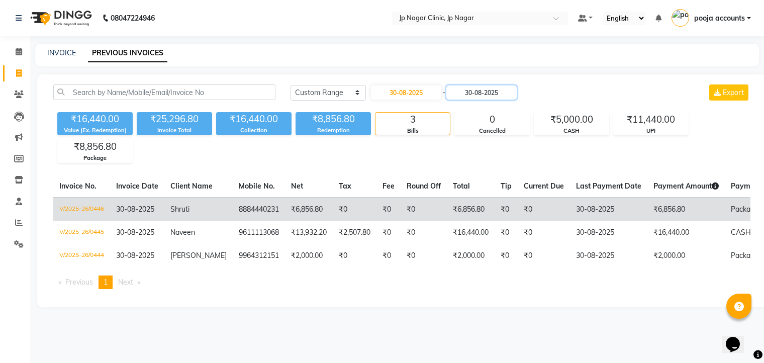
scroll to position [0, 143]
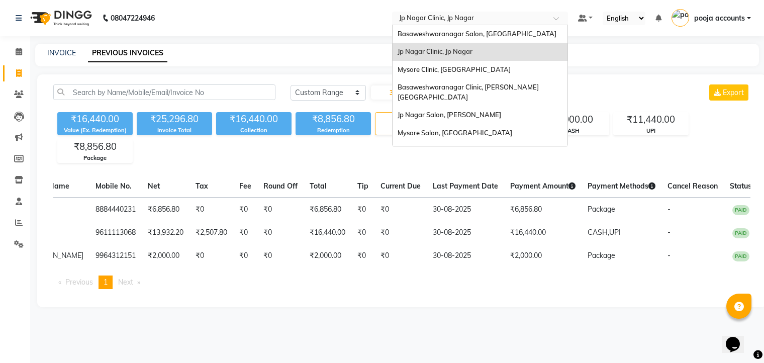
click at [537, 16] on input "text" at bounding box center [470, 19] width 146 height 10
click at [447, 106] on div "Jp Nagar Salon, [PERSON_NAME]" at bounding box center [479, 115] width 175 height 18
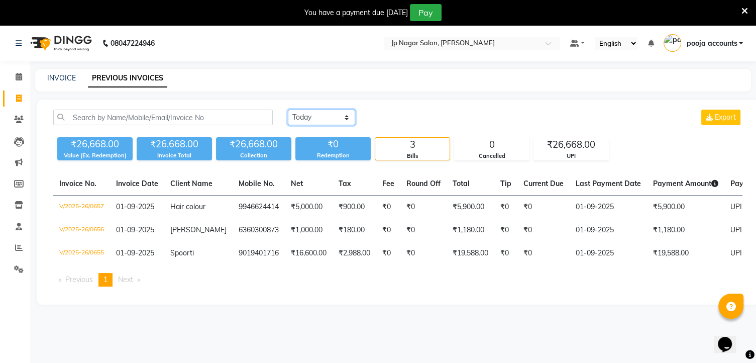
click at [342, 117] on select "[DATE] [DATE] Custom Range" at bounding box center [321, 118] width 67 height 16
select select "range"
click at [288, 110] on select "[DATE] [DATE] Custom Range" at bounding box center [321, 118] width 67 height 16
click at [408, 119] on input "01-09-2025" at bounding box center [403, 118] width 70 height 14
select select "9"
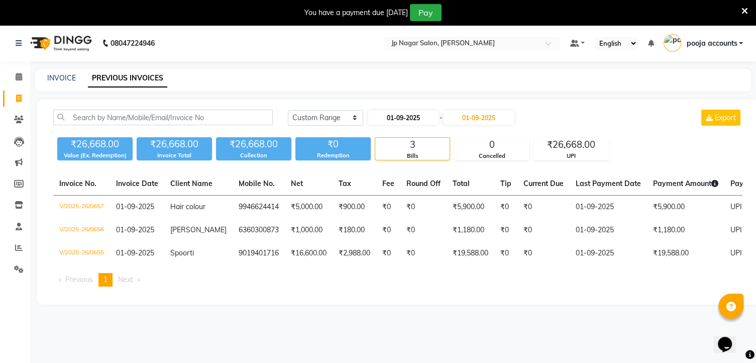
select select "2025"
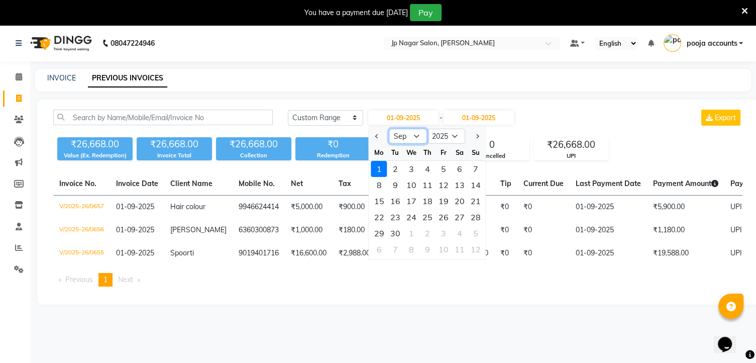
click at [411, 137] on select "Jan Feb Mar Apr May Jun [DATE] Aug Sep Oct Nov Dec" at bounding box center [408, 136] width 38 height 15
select select "8"
click at [389, 129] on select "Jan Feb Mar Apr May Jun [DATE] Aug Sep Oct Nov Dec" at bounding box center [408, 136] width 38 height 15
click at [458, 234] on div "30" at bounding box center [460, 233] width 16 height 16
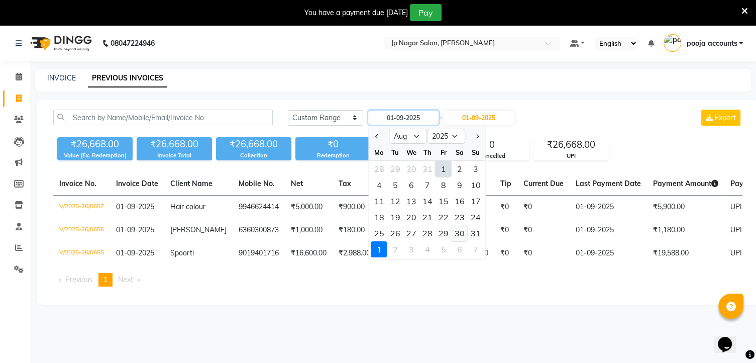
type input "30-08-2025"
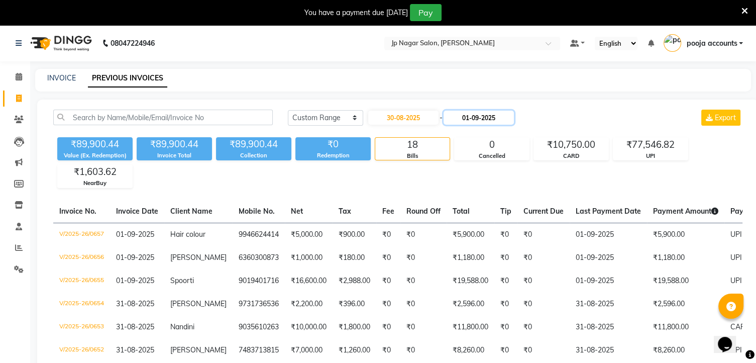
click at [479, 121] on input "01-09-2025" at bounding box center [479, 118] width 70 height 14
select select "9"
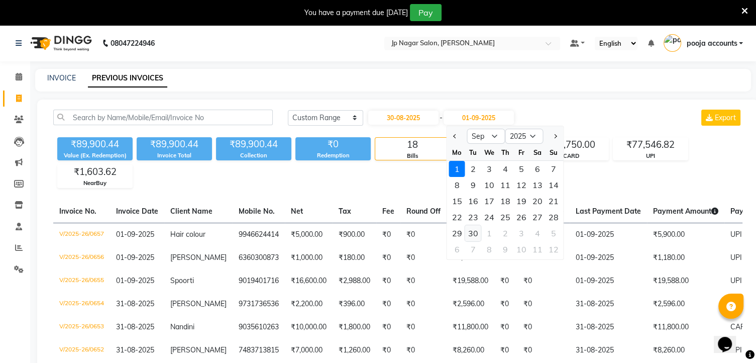
click at [476, 234] on div "30" at bounding box center [473, 233] width 16 height 16
type input "[DATE]"
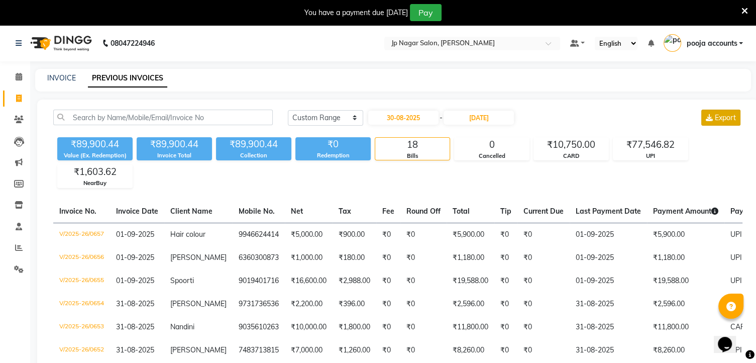
click at [723, 116] on span "Export" at bounding box center [725, 117] width 21 height 9
click at [489, 121] on input "[DATE]" at bounding box center [479, 118] width 70 height 14
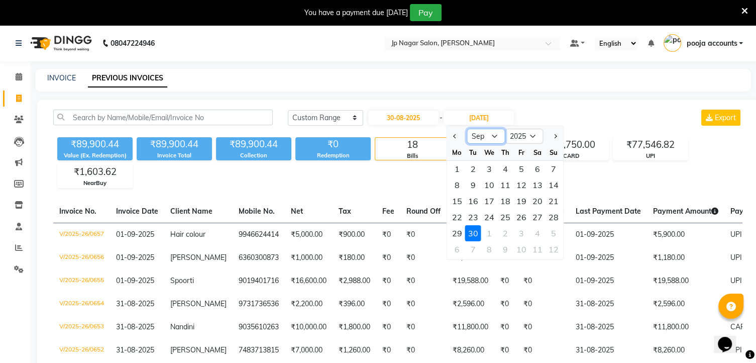
click at [495, 139] on select "Aug Sep Oct Nov Dec" at bounding box center [486, 136] width 38 height 15
select select "8"
click at [467, 129] on select "Aug Sep Oct Nov Dec" at bounding box center [486, 136] width 38 height 15
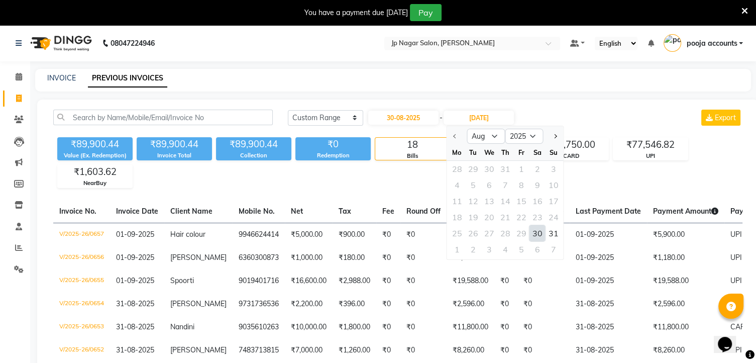
click at [539, 232] on div "30" at bounding box center [538, 233] width 16 height 16
type input "30-08-2025"
